Goal: Obtain resource: Obtain resource

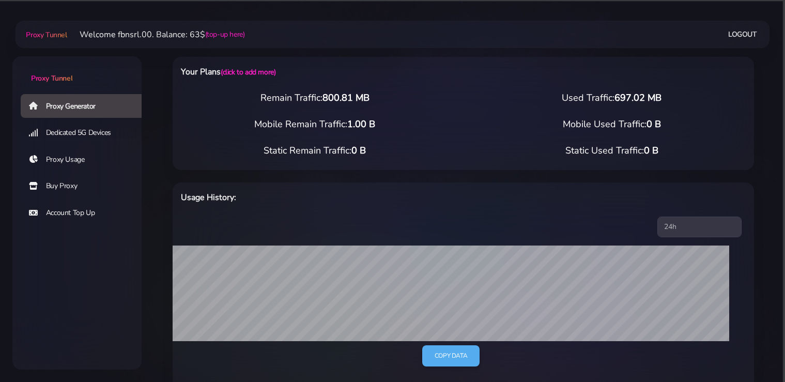
select select "static"
select select "IT"
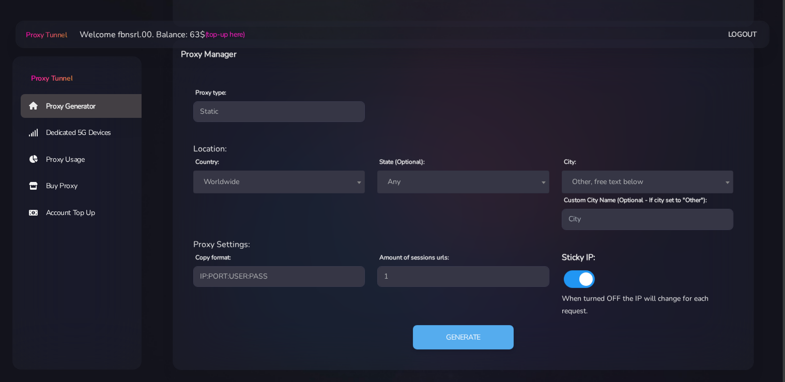
click at [287, 187] on span "Worldwide" at bounding box center [279, 182] width 159 height 14
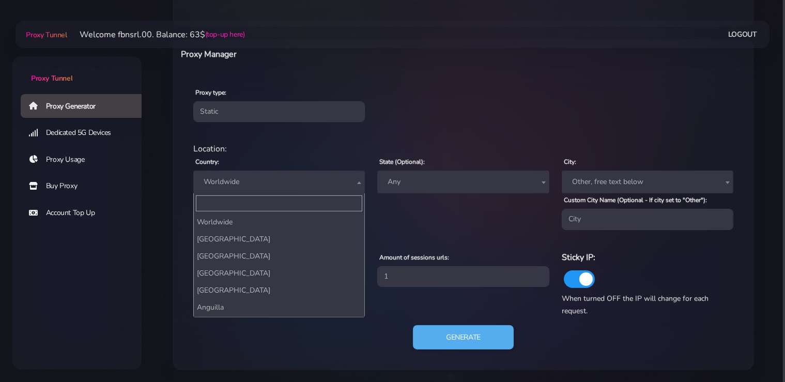
scroll to position [1871, 0]
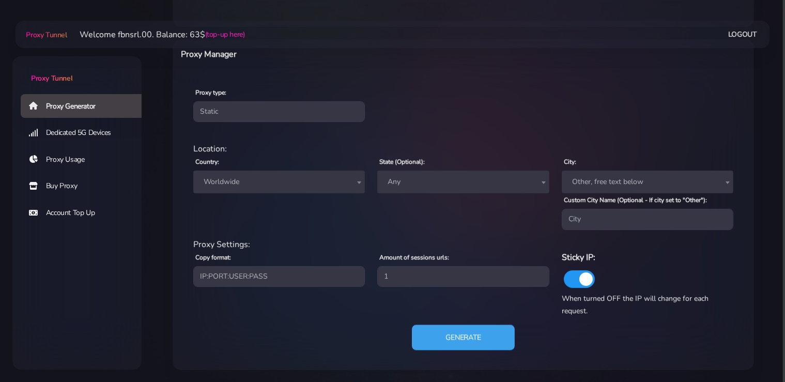
click at [456, 325] on button "Generate" at bounding box center [463, 337] width 103 height 25
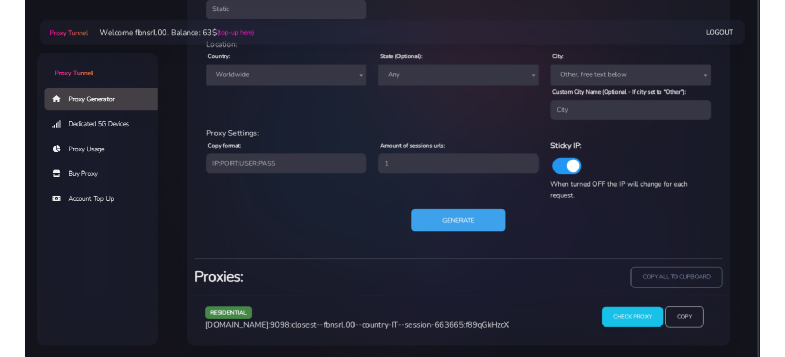
scroll to position [474, 0]
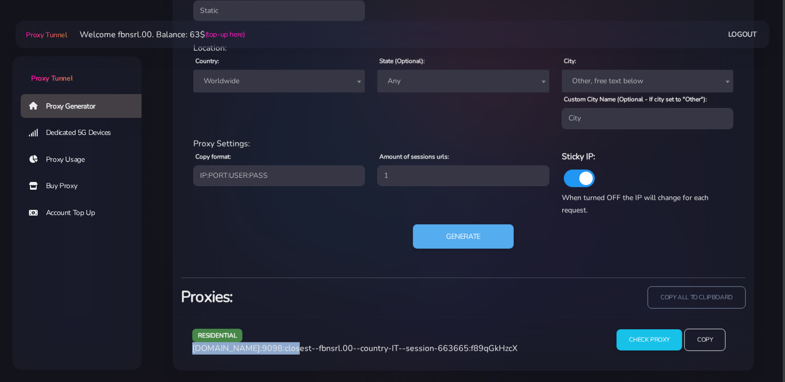
drag, startPoint x: 282, startPoint y: 346, endPoint x: 193, endPoint y: 348, distance: 89.0
click at [193, 348] on span "[DOMAIN_NAME]:9098:closest--fbnsrl.00--country-IT--session-663665:f89qGkHzcX" at bounding box center [354, 348] width 325 height 11
copy span "[DOMAIN_NAME]:9098"
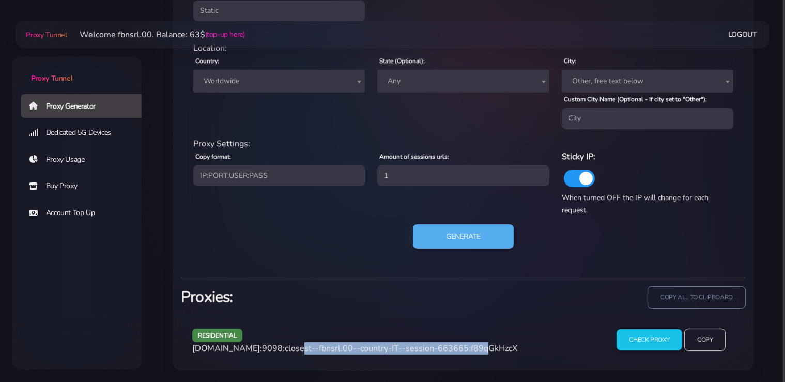
drag, startPoint x: 464, startPoint y: 347, endPoint x: 286, endPoint y: 349, distance: 177.9
click at [286, 349] on span "[DOMAIN_NAME]:9098:closest--fbnsrl.00--country-IT--session-663665:f89qGkHzcX" at bounding box center [354, 348] width 325 height 11
copy span "closest--fbnsrl.00--country-IT--session-663665"
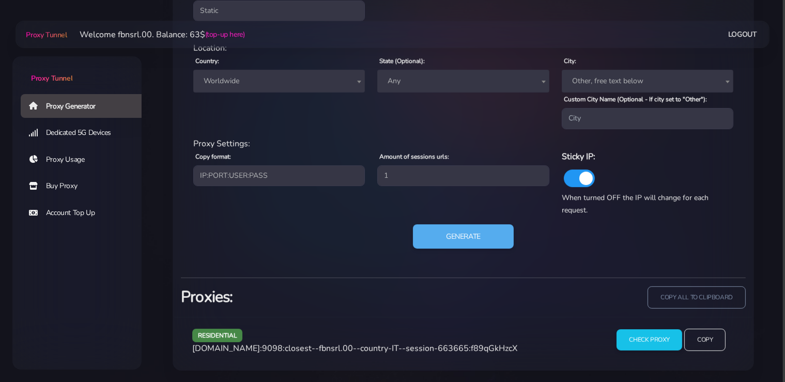
click at [499, 348] on span "[DOMAIN_NAME]:9098:closest--fbnsrl.00--country-IT--session-663665:f89qGkHzcX" at bounding box center [354, 348] width 325 height 11
copy span "f89qGkHzcX"
